Goal: Task Accomplishment & Management: Use online tool/utility

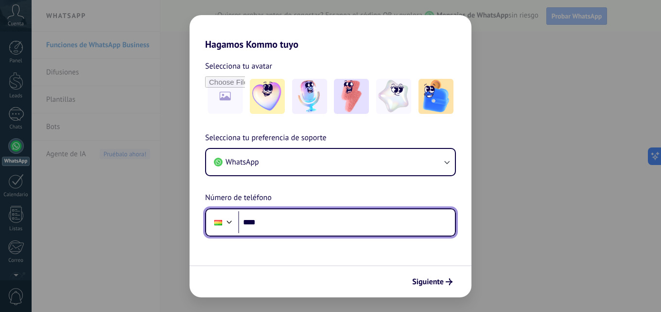
click at [301, 218] on input "****" at bounding box center [346, 222] width 217 height 22
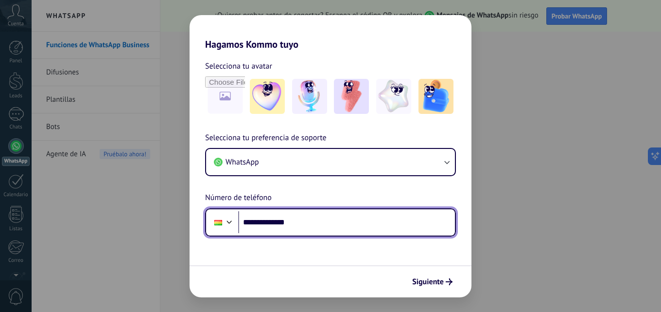
type input "**********"
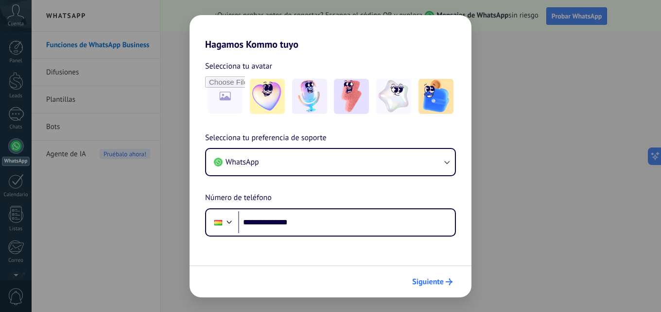
click at [436, 280] on span "Siguiente" at bounding box center [428, 281] width 32 height 7
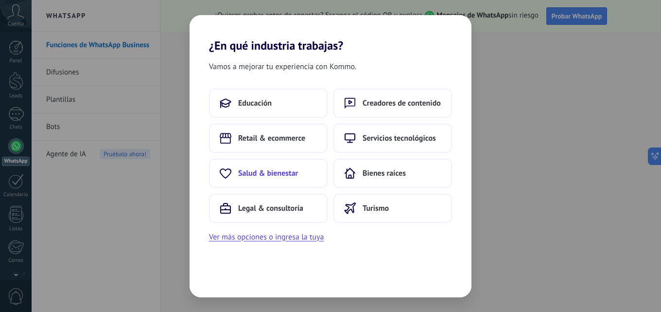
click at [271, 171] on span "Salud & bienestar" at bounding box center [268, 173] width 60 height 10
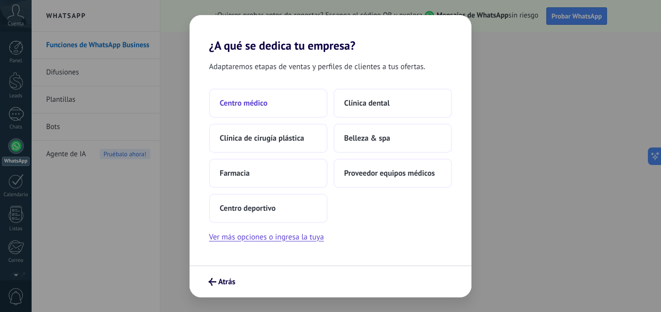
click at [242, 109] on button "Centro médico" at bounding box center [268, 102] width 119 height 29
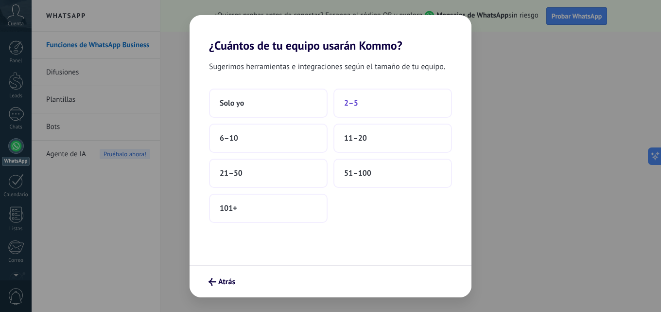
click at [373, 115] on button "2–5" at bounding box center [393, 102] width 119 height 29
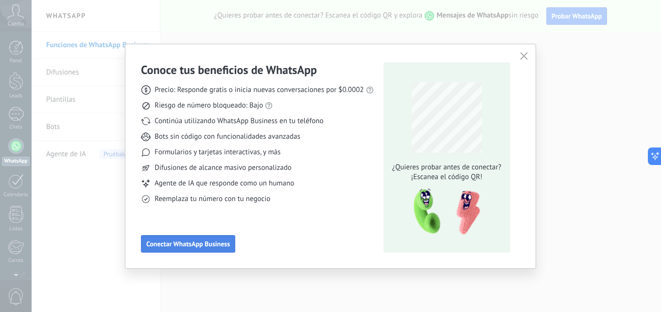
click at [186, 247] on span "Conectar WhatsApp Business" at bounding box center [188, 243] width 84 height 7
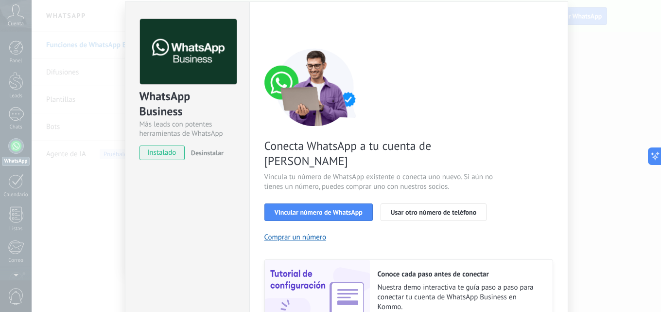
scroll to position [23, 0]
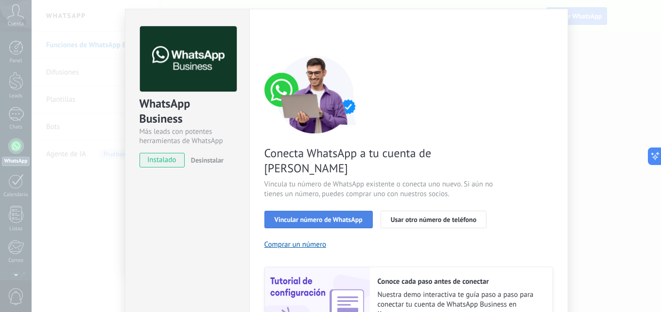
click at [308, 216] on span "Vincular número de WhatsApp" at bounding box center [319, 219] width 88 height 7
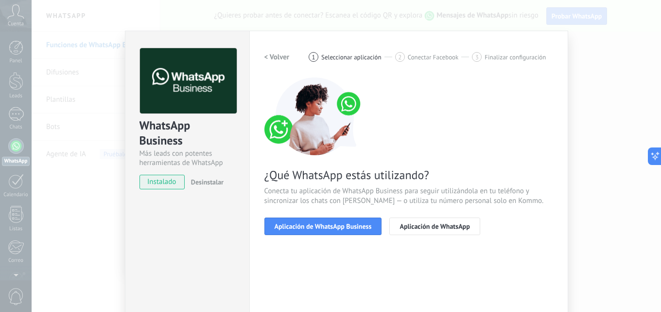
scroll to position [0, 0]
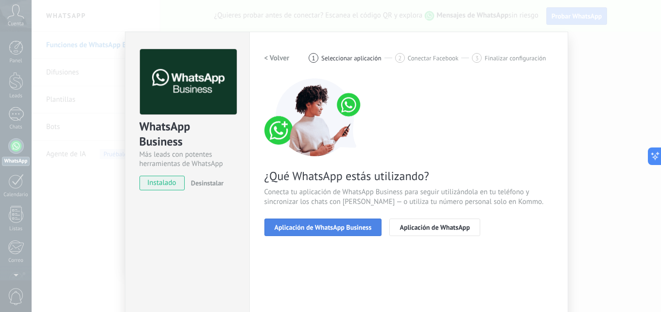
click at [328, 224] on span "Aplicación de WhatsApp Business" at bounding box center [323, 227] width 97 height 7
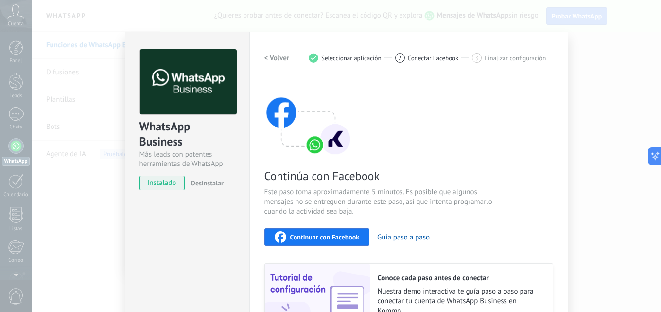
click at [429, 56] on span "Conectar Facebook" at bounding box center [433, 57] width 51 height 7
click at [491, 55] on span "Finalizar configuración" at bounding box center [515, 57] width 61 height 7
click at [338, 53] on div "1 Seleccionar aplicación" at bounding box center [352, 58] width 87 height 10
click at [335, 58] on span "Seleccionar aplicación" at bounding box center [351, 57] width 60 height 7
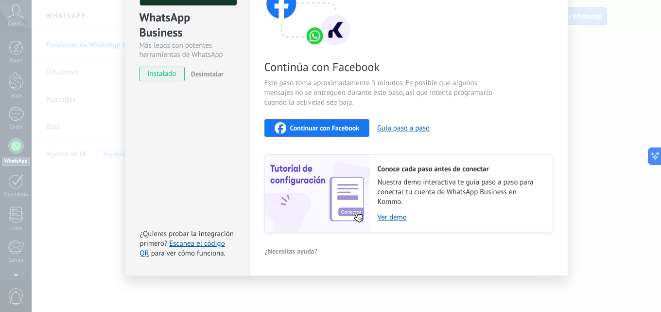
scroll to position [60, 0]
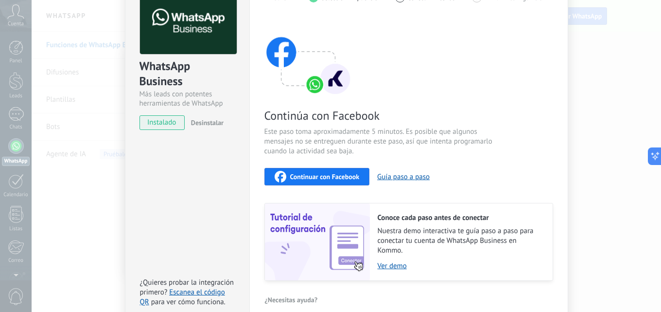
click at [341, 176] on span "Continuar con Facebook" at bounding box center [325, 176] width 70 height 7
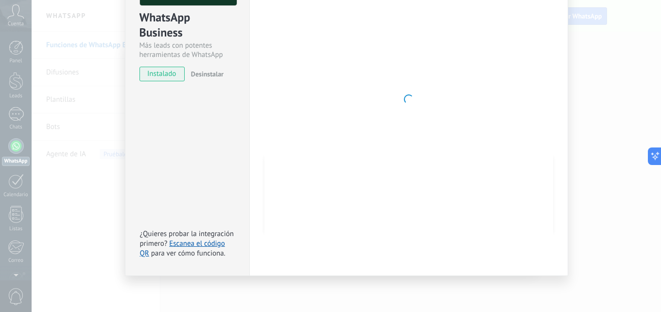
scroll to position [0, 0]
